Goal: Task Accomplishment & Management: Use online tool/utility

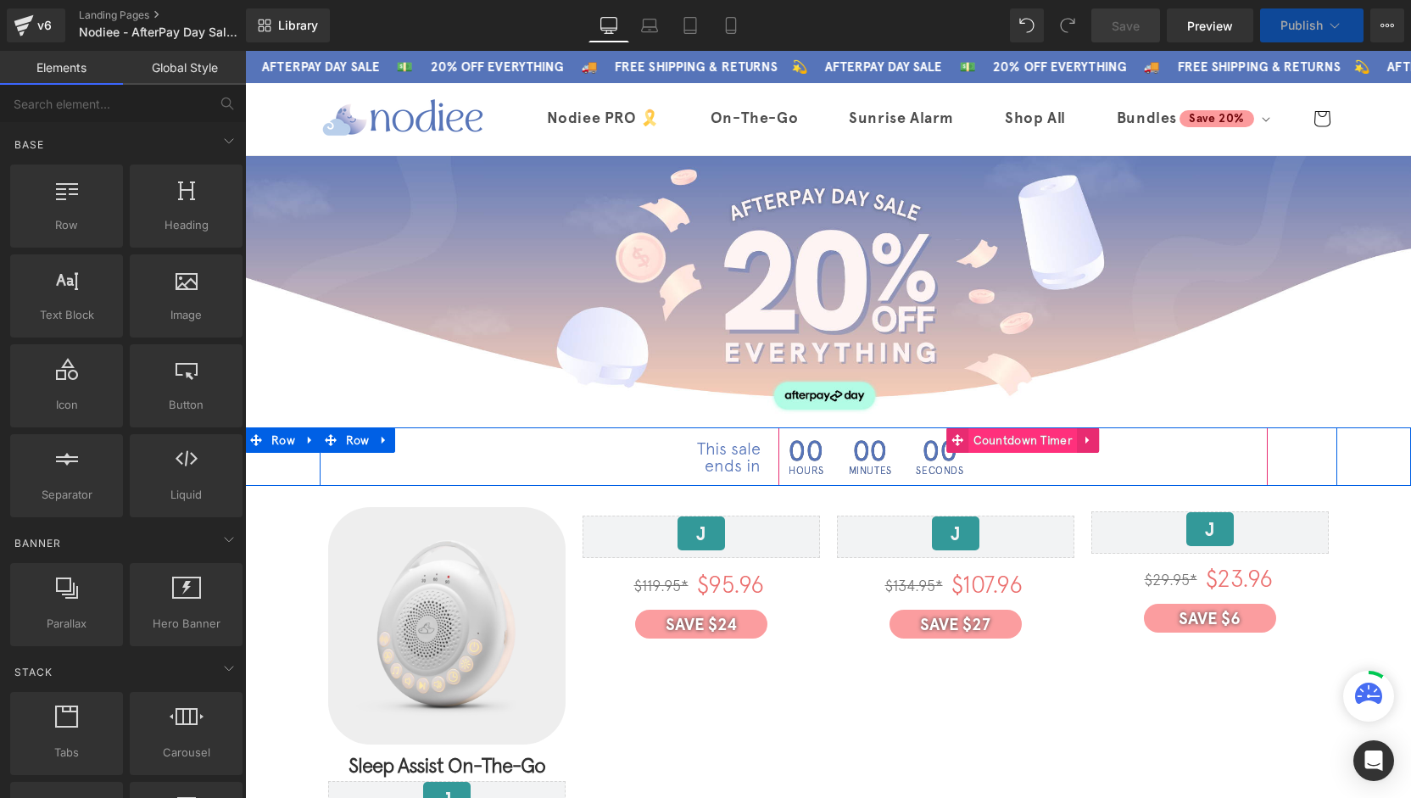
click at [975, 442] on span "Countdown Timer" at bounding box center [1023, 439] width 109 height 25
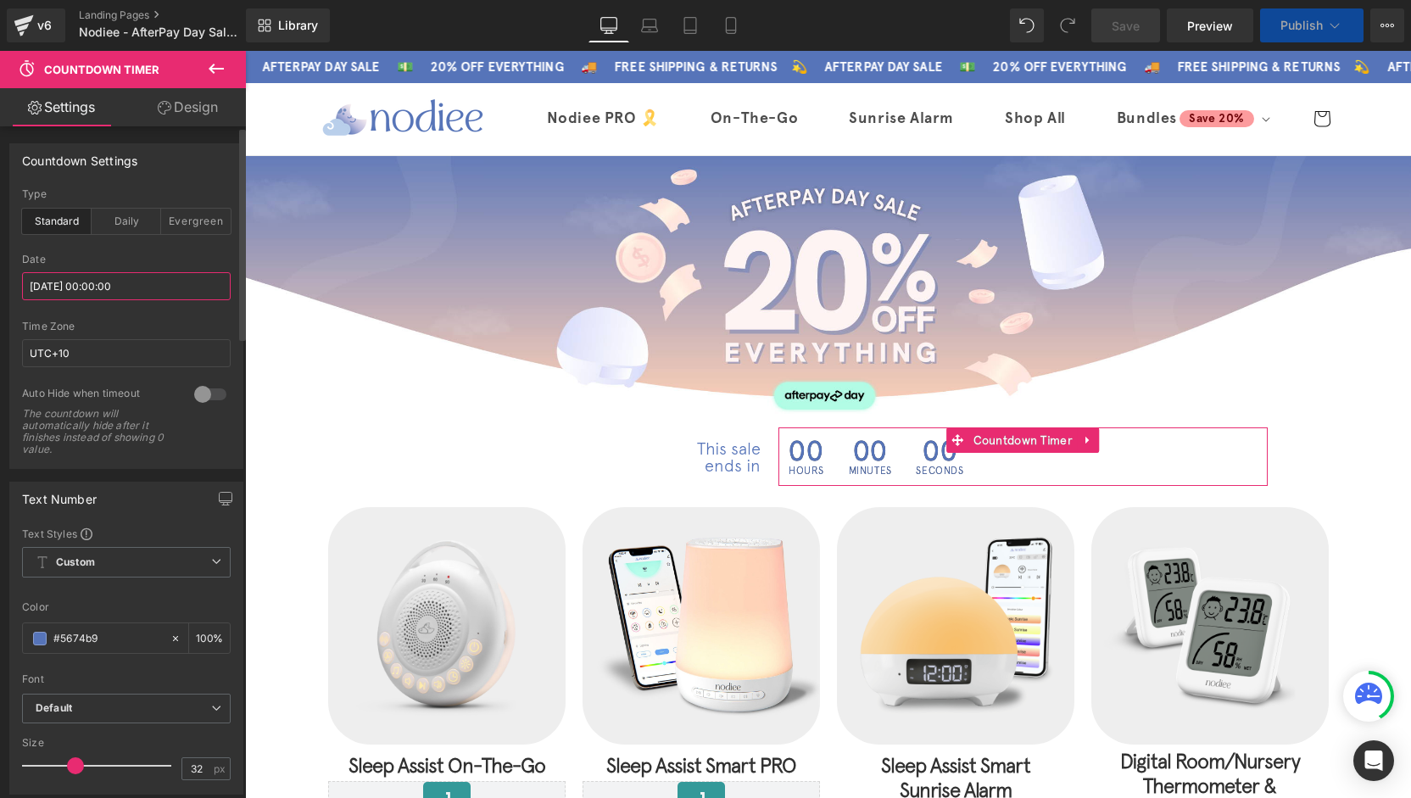
click at [81, 282] on input "[DATE] 00:00:00" at bounding box center [126, 286] width 209 height 28
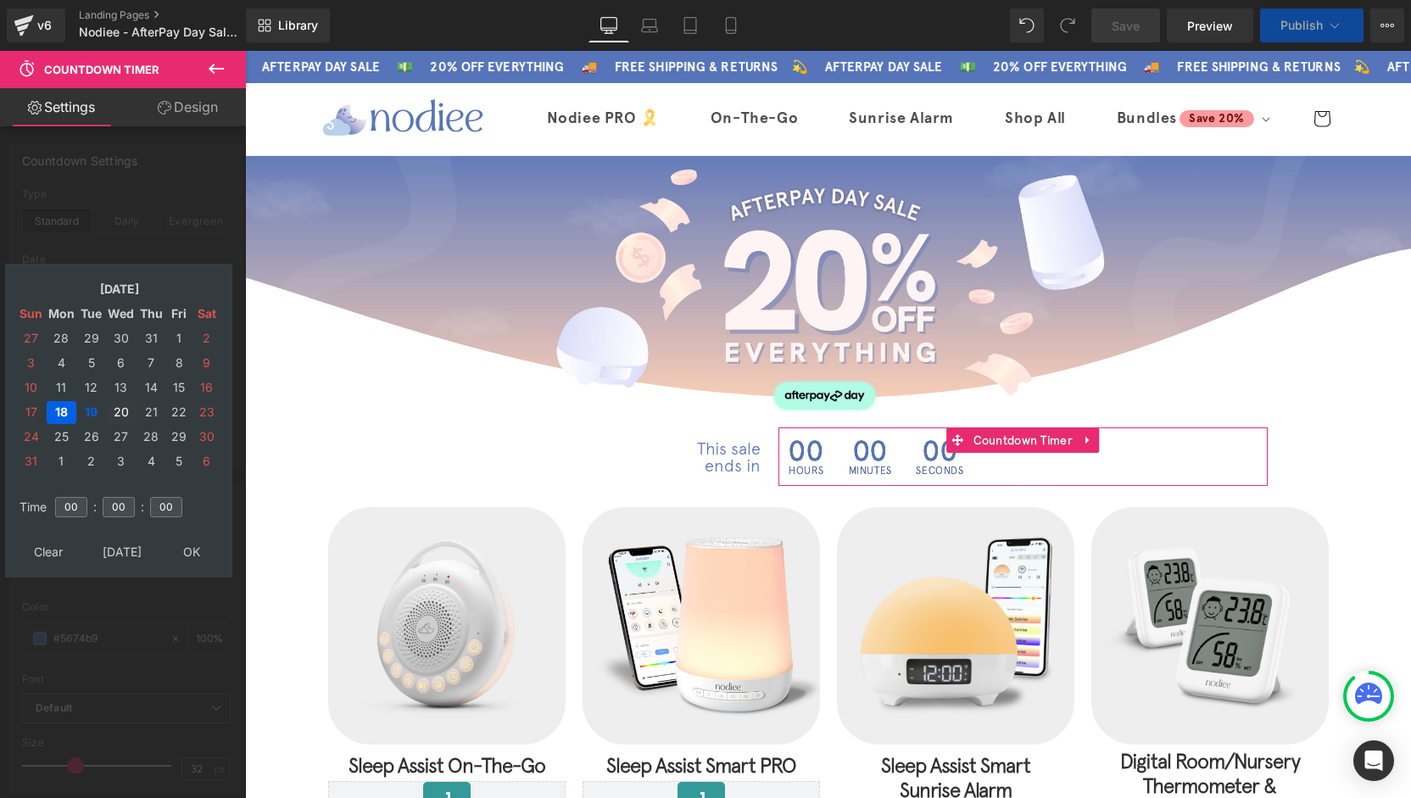
click at [120, 412] on td "20" at bounding box center [121, 412] width 30 height 23
click at [159, 420] on td "21" at bounding box center [150, 412] width 27 height 23
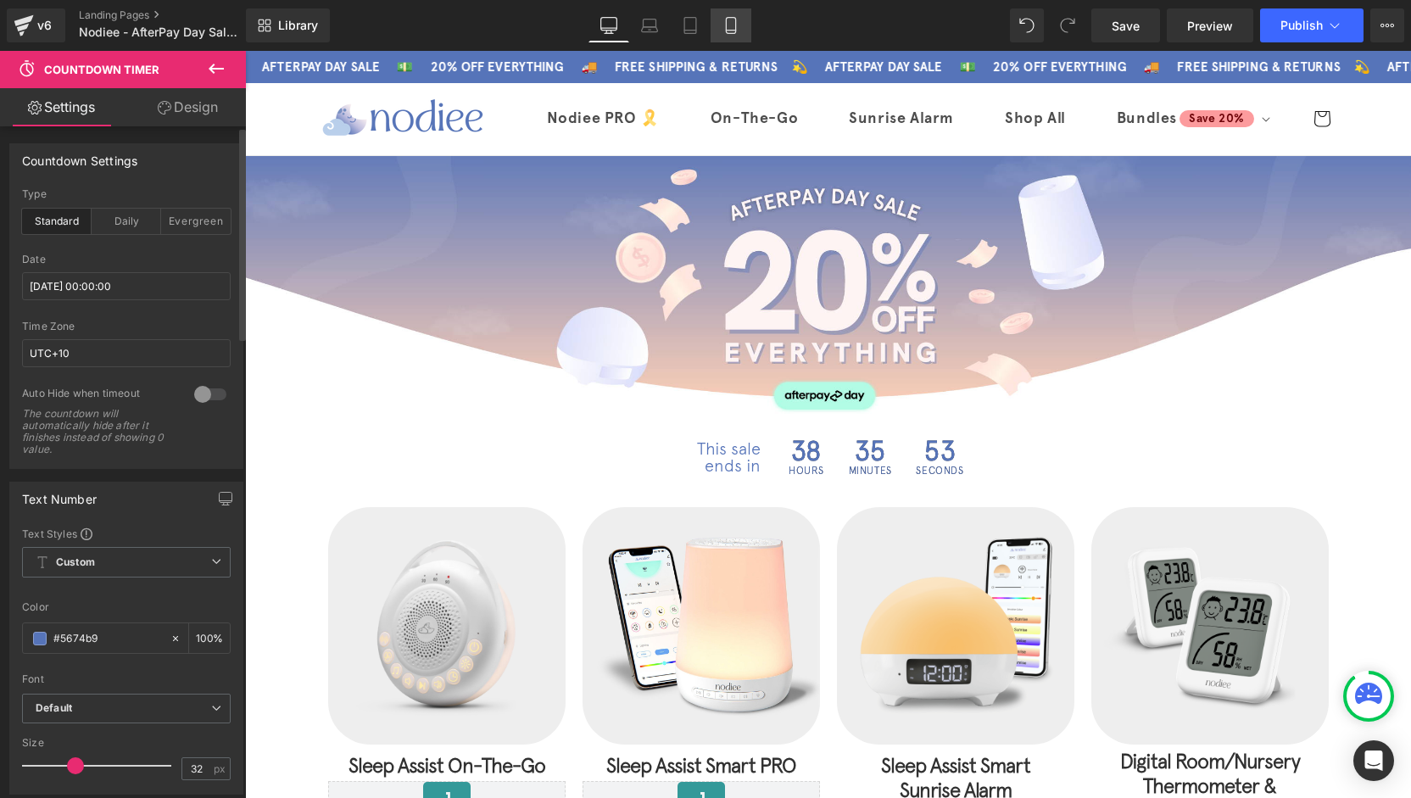
click at [724, 19] on icon at bounding box center [731, 25] width 17 height 17
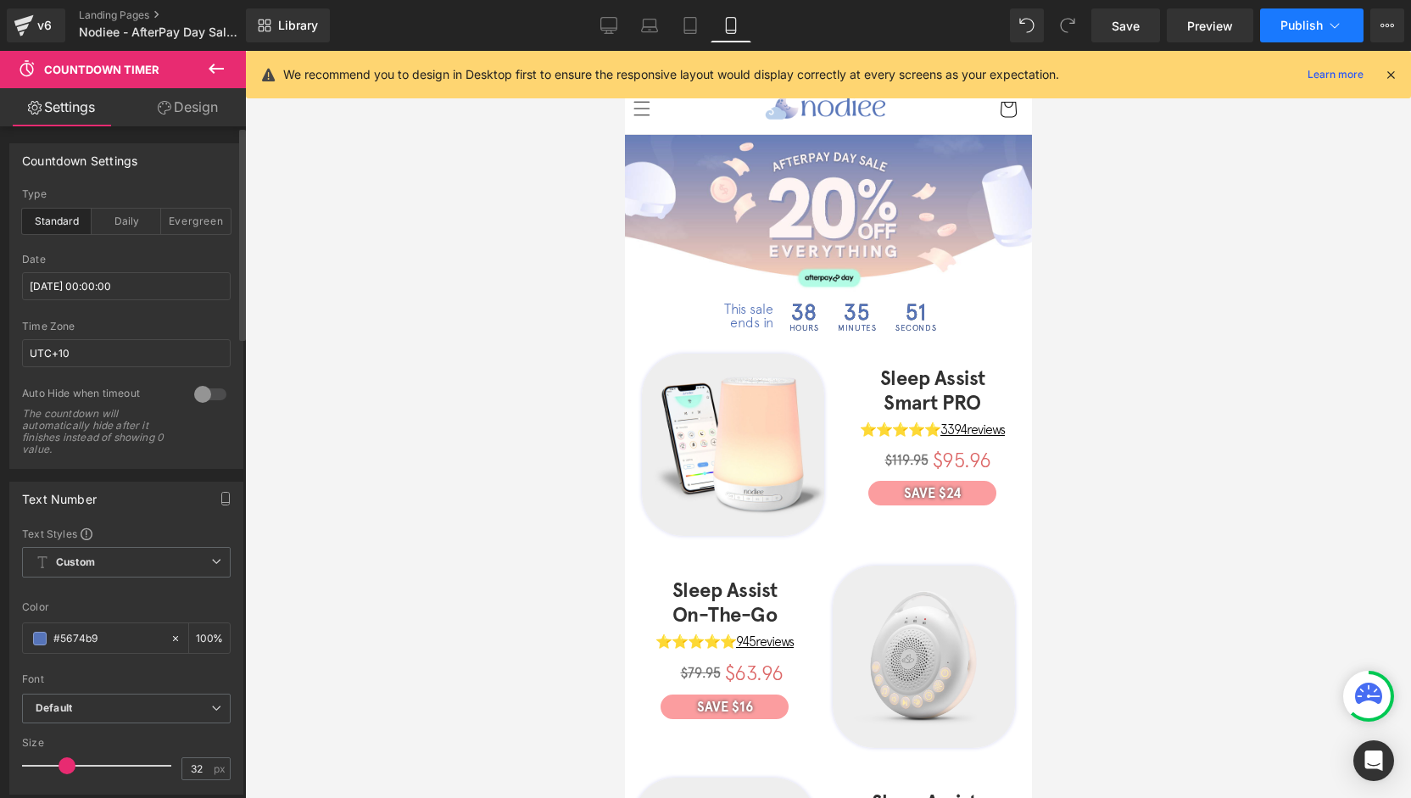
click at [1303, 11] on button "Publish" at bounding box center [1311, 25] width 103 height 34
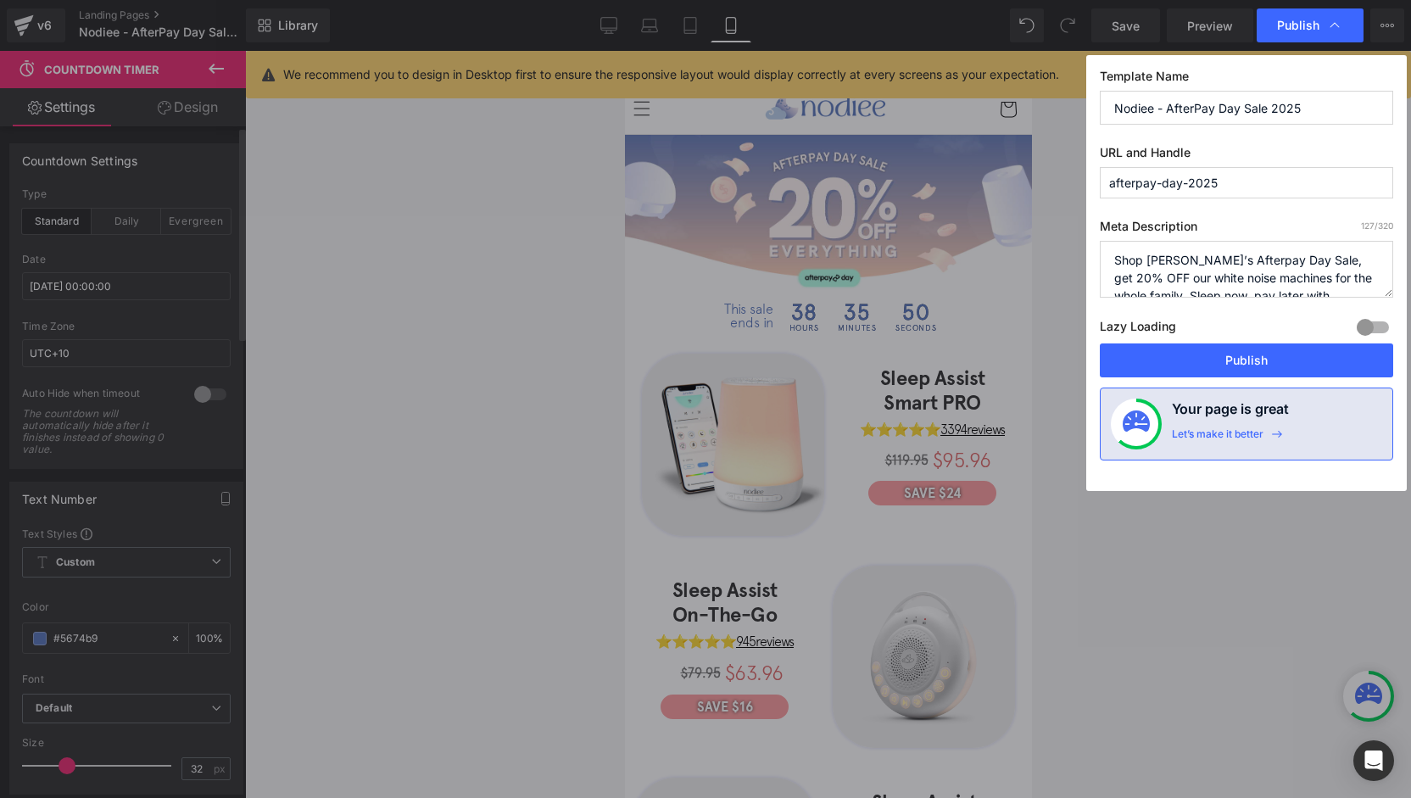
click at [1260, 355] on button "Publish" at bounding box center [1246, 360] width 293 height 34
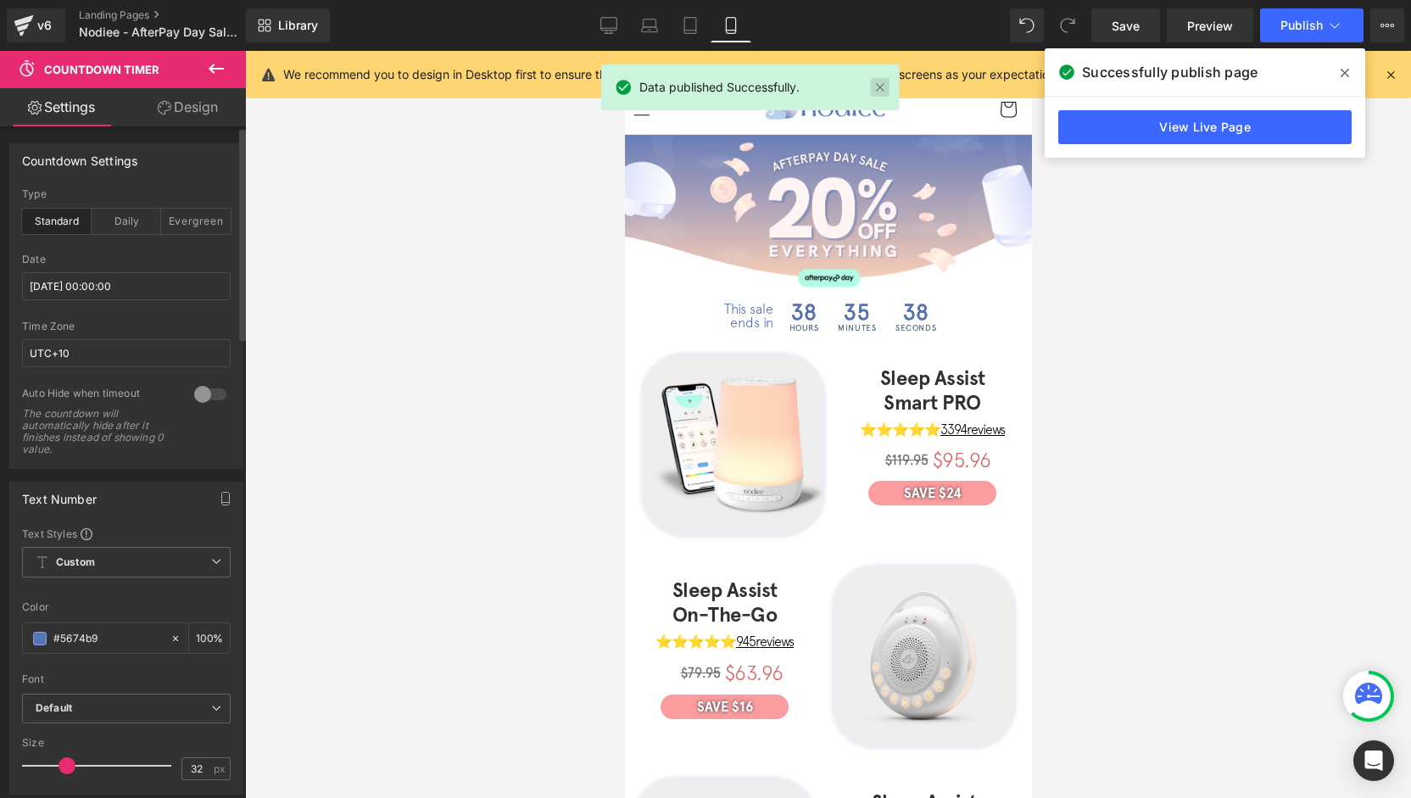
click at [884, 87] on link at bounding box center [880, 87] width 19 height 19
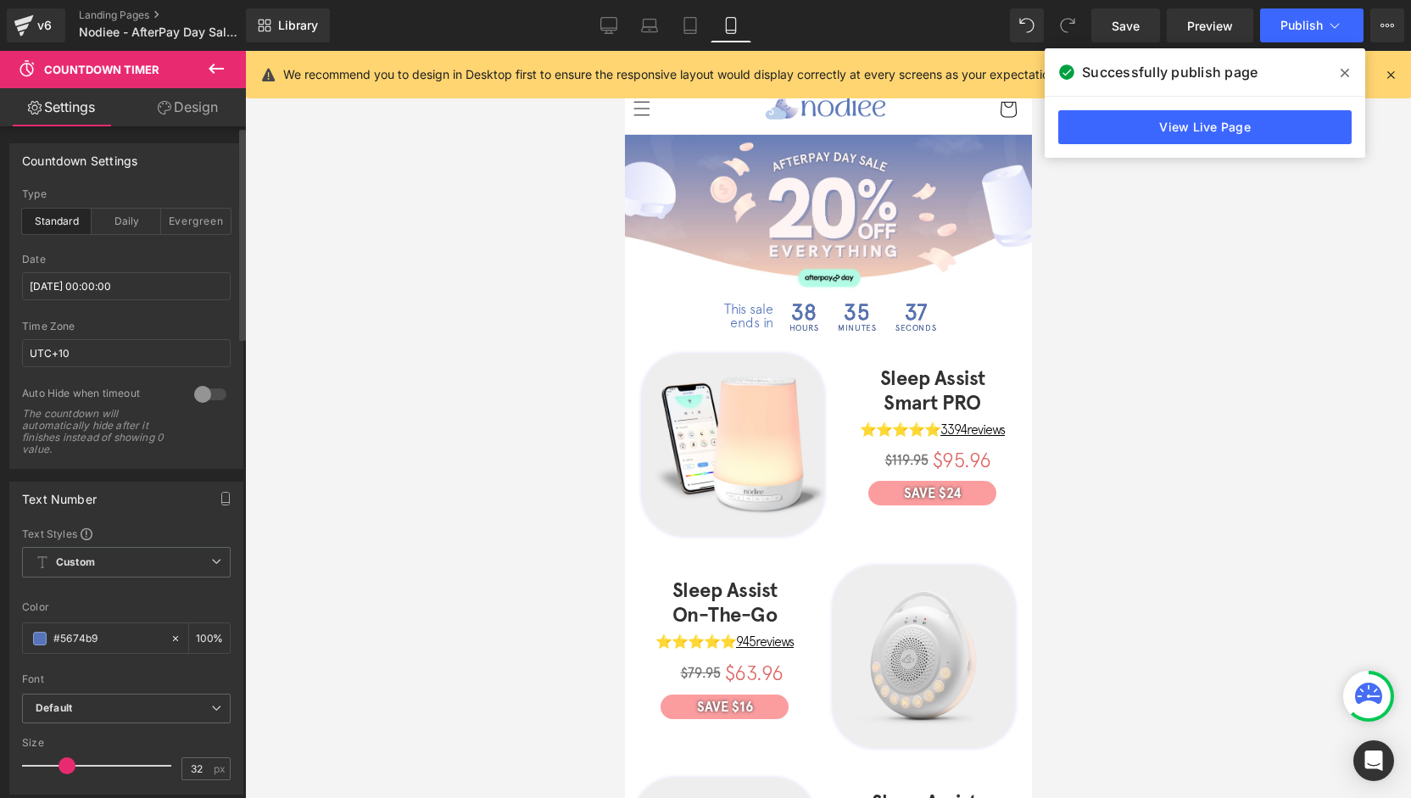
click at [1343, 75] on icon at bounding box center [1345, 73] width 8 height 14
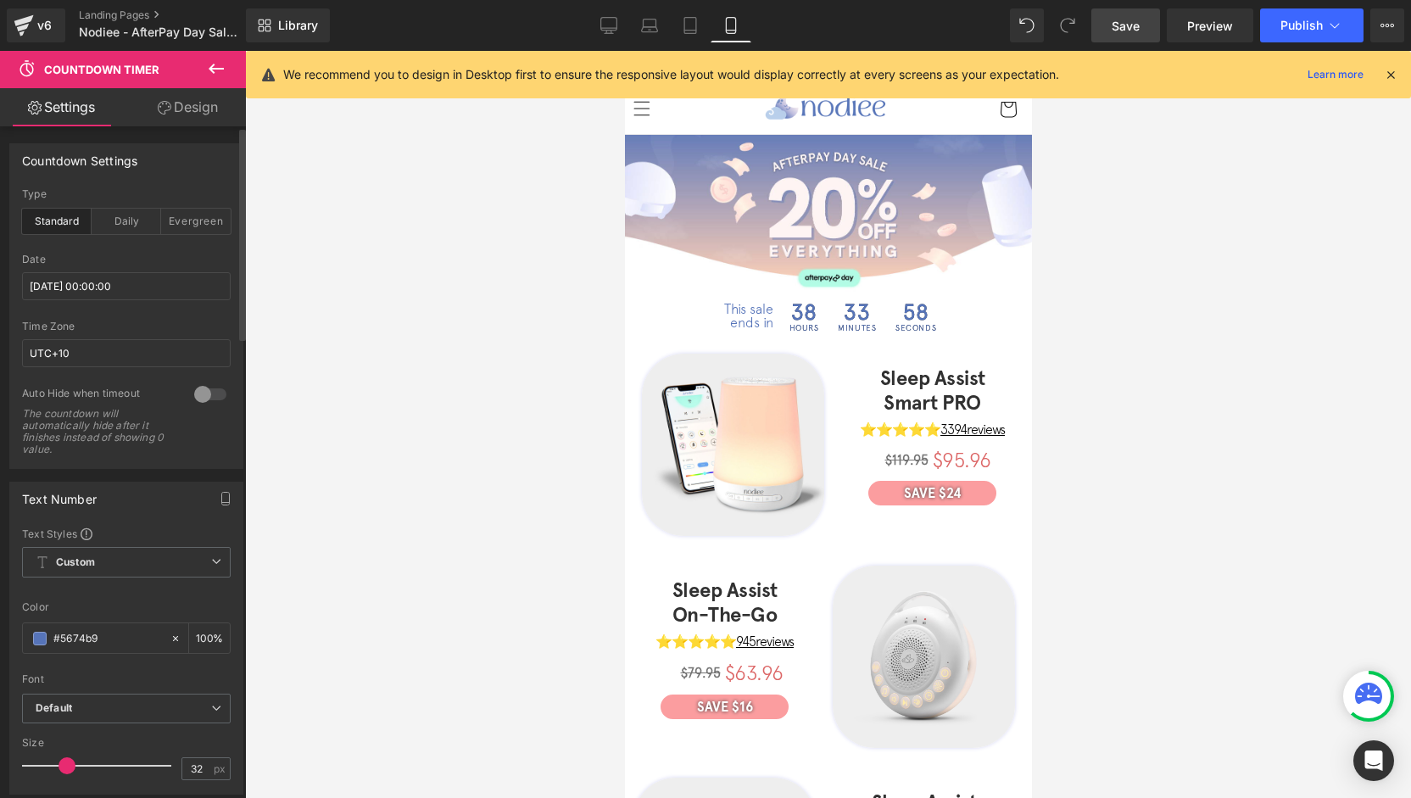
click at [1109, 32] on link "Save" at bounding box center [1125, 25] width 69 height 34
